Goal: Use online tool/utility: Utilize a website feature to perform a specific function

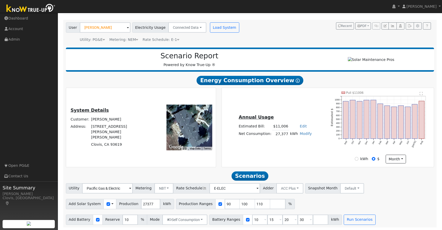
scroll to position [32, 0]
click at [97, 27] on input "[PERSON_NAME]" at bounding box center [105, 27] width 51 height 10
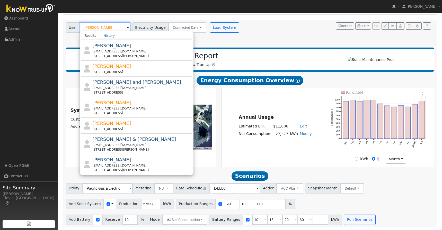
scroll to position [0, 0]
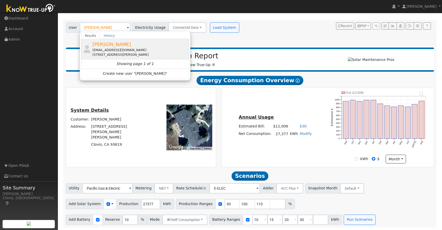
click at [101, 48] on div "[EMAIL_ADDRESS][DOMAIN_NAME]" at bounding box center [139, 50] width 95 height 5
type input "[PERSON_NAME]"
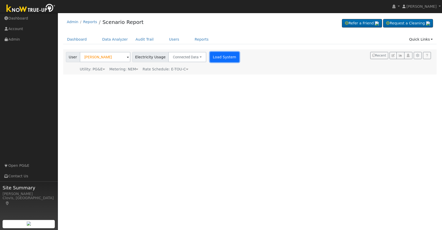
click at [210, 57] on button "Load System" at bounding box center [224, 57] width 29 height 10
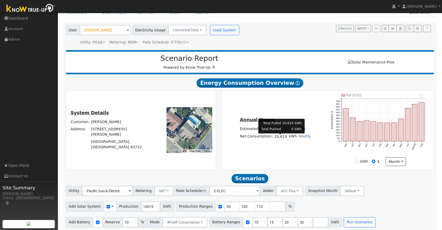
scroll to position [32, 0]
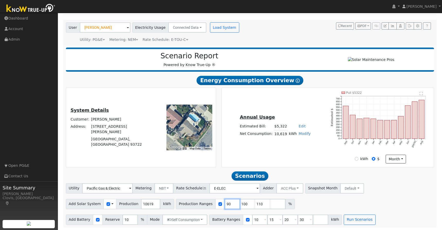
click at [227, 201] on input "90" at bounding box center [232, 204] width 15 height 10
type input "100"
type input "110"
type input "1"
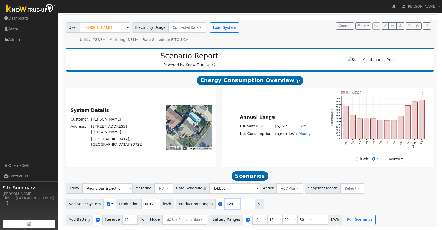
type input "120"
click at [256, 219] on input "10" at bounding box center [259, 220] width 15 height 10
type input "15"
type input "20"
type input "30"
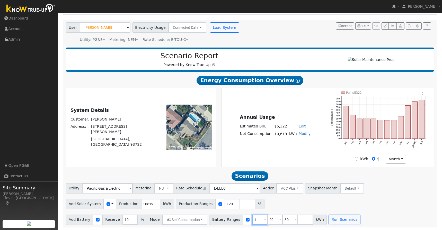
type input "20"
type input "30"
type input "3"
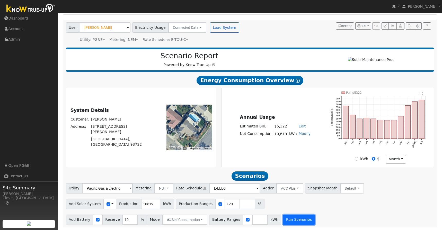
click at [287, 218] on button "Run Scenarios" at bounding box center [299, 220] width 32 height 10
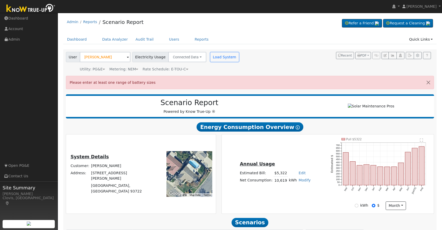
scroll to position [49, 0]
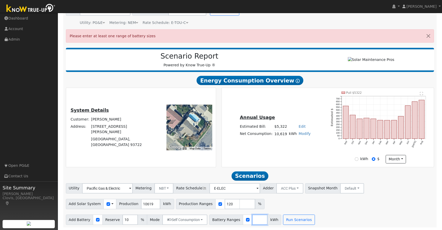
click at [252, 216] on input "number" at bounding box center [259, 220] width 15 height 10
type input "0"
click at [312, 220] on button "Run Scenarios" at bounding box center [314, 220] width 32 height 10
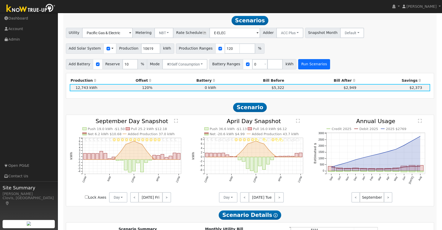
scroll to position [188, 0]
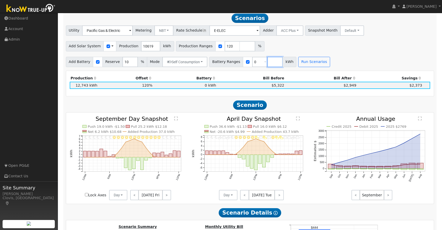
click at [267, 64] on input "number" at bounding box center [274, 62] width 15 height 10
type input "20"
click at [324, 65] on button "Run Scenarios" at bounding box center [329, 62] width 32 height 10
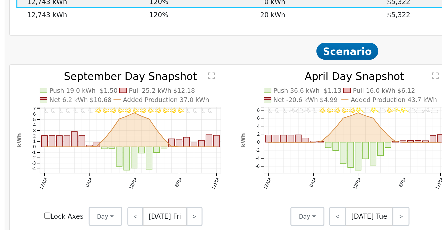
click at [206, 94] on td "20 kWh" at bounding box center [185, 92] width 64 height 7
